Goal: Task Accomplishment & Management: Use online tool/utility

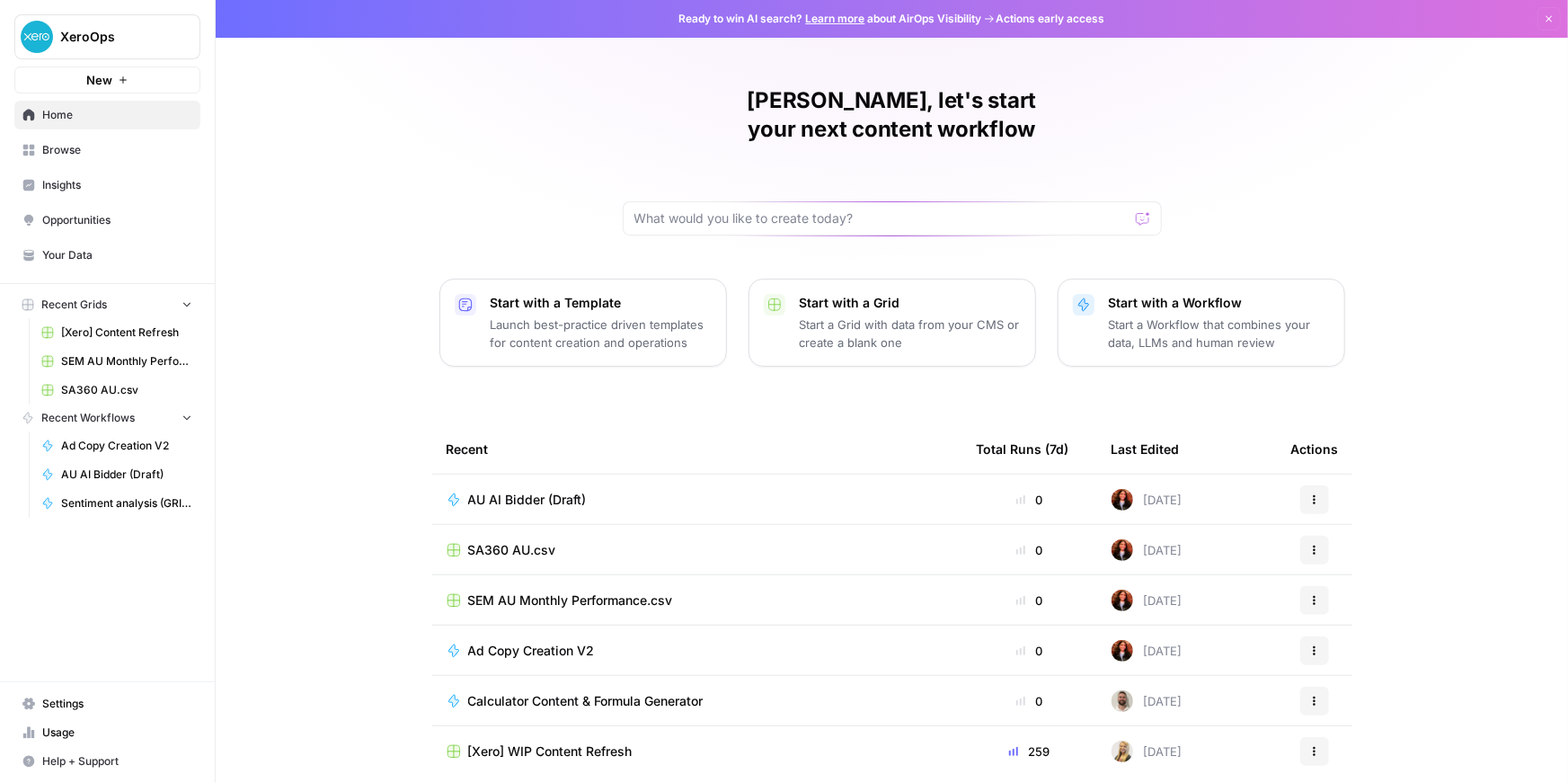
click at [468, 508] on span "AU AI Bidder (Draft)" at bounding box center [528, 499] width 118 height 18
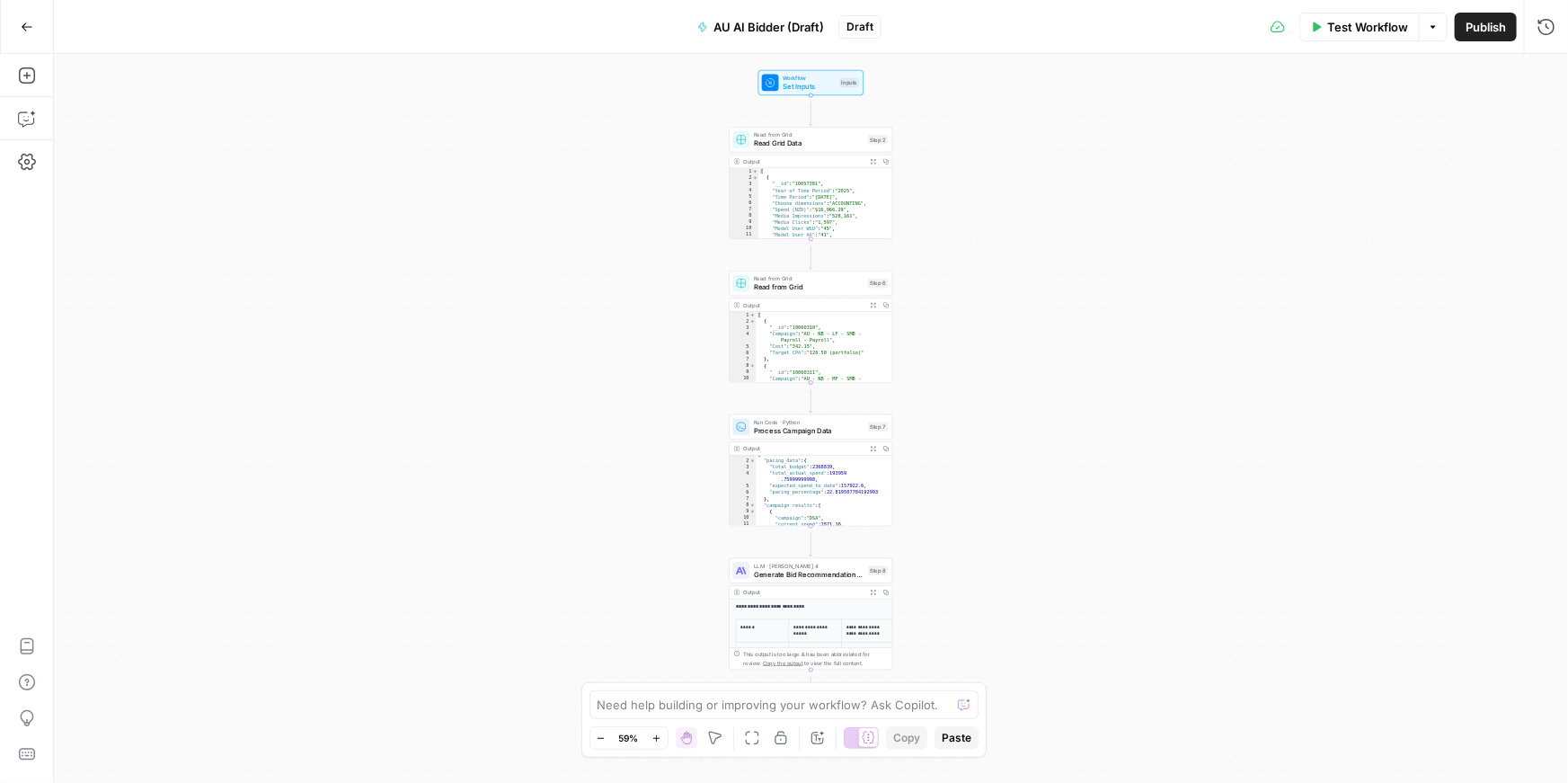
scroll to position [37, 0]
